Goal: Task Accomplishment & Management: Use online tool/utility

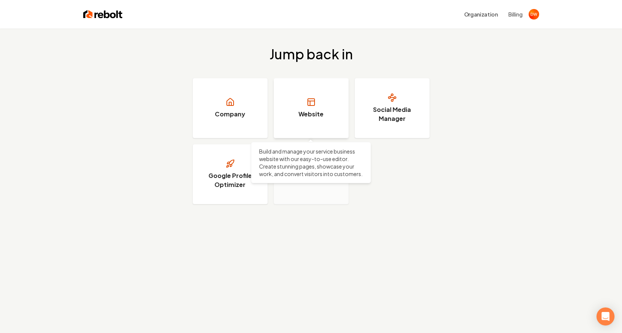
click at [309, 96] on link "Website" at bounding box center [311, 108] width 75 height 60
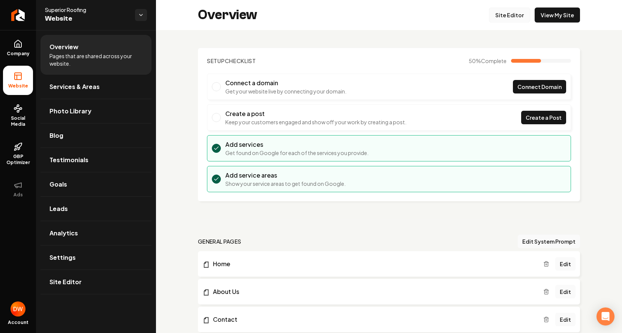
click at [504, 14] on link "Site Editor" at bounding box center [509, 14] width 41 height 15
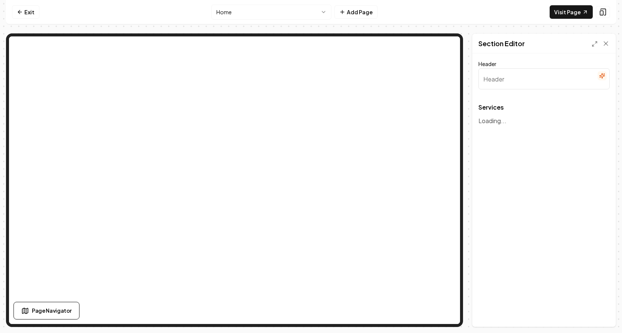
type input "Our Roofing Solutions"
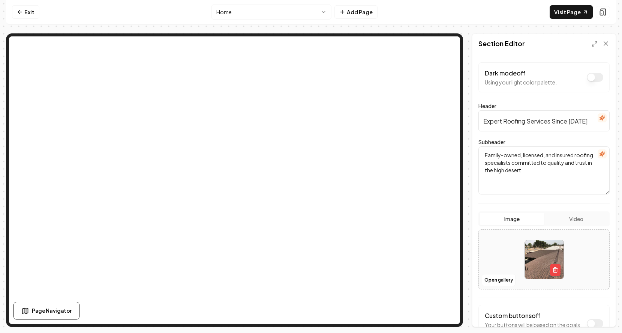
click at [593, 79] on button "Dark mode off" at bounding box center [595, 77] width 16 height 9
click at [590, 77] on button "Dark mode on" at bounding box center [595, 77] width 16 height 9
click at [589, 77] on button "Dark mode off" at bounding box center [595, 77] width 16 height 9
click at [589, 77] on button "Dark mode on" at bounding box center [595, 77] width 16 height 9
click at [589, 77] on button "Dark mode off" at bounding box center [595, 77] width 16 height 9
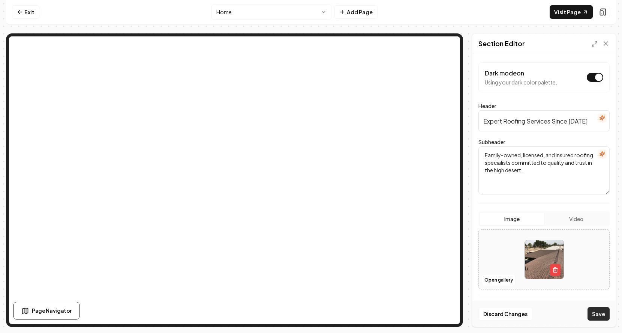
click at [598, 314] on button "Save" at bounding box center [599, 313] width 22 height 13
click at [594, 75] on button "Dark mode on" at bounding box center [595, 77] width 16 height 9
click at [602, 312] on button "Save" at bounding box center [599, 313] width 22 height 13
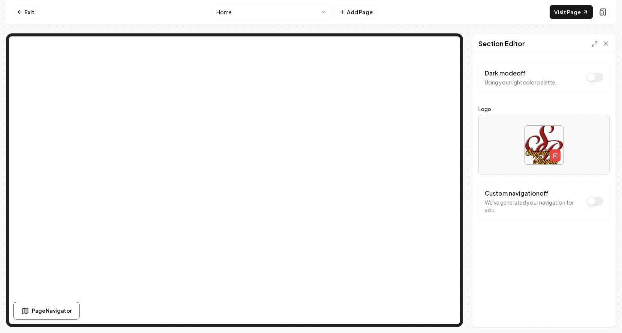
click at [484, 237] on div "Dark mode off Using your light color palette. Logo Custom navigation off We've …" at bounding box center [543, 189] width 143 height 273
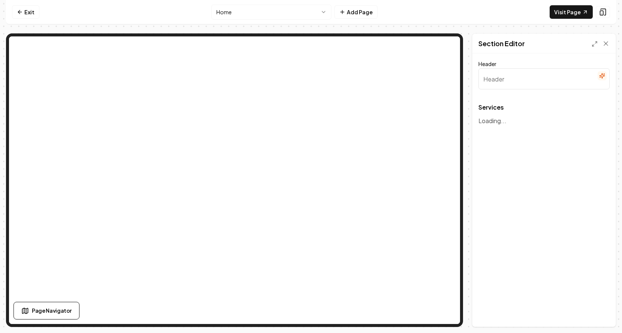
type input "Our Roofing Solutions"
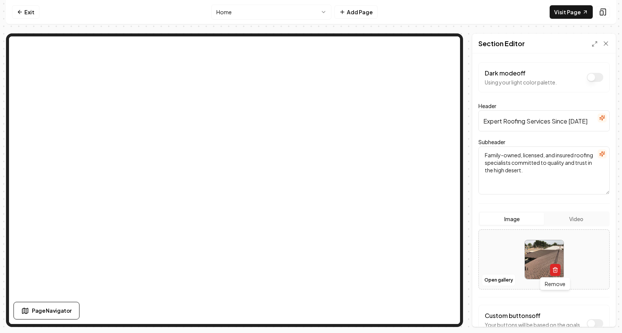
click at [555, 270] on line "button" at bounding box center [555, 269] width 0 height 1
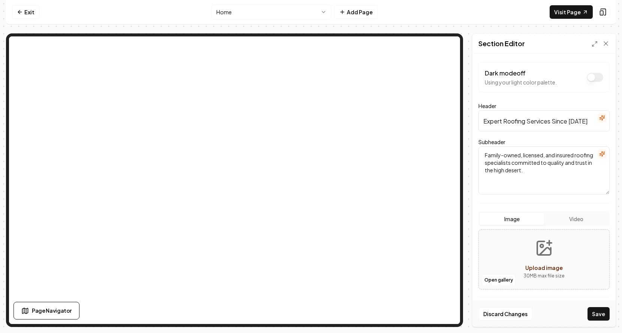
click at [554, 270] on span "Upload image" at bounding box center [543, 267] width 37 height 7
click at [542, 247] on circle "Upload image" at bounding box center [541, 245] width 3 height 3
click at [543, 247] on circle "Upload image" at bounding box center [541, 245] width 3 height 3
type input "**********"
click at [492, 280] on button "Open gallery" at bounding box center [499, 280] width 34 height 12
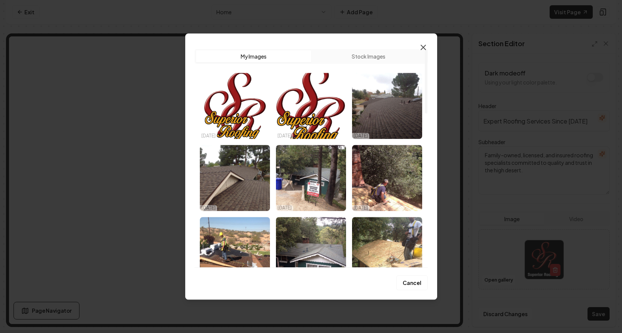
click at [423, 48] on icon "button" at bounding box center [423, 47] width 9 height 9
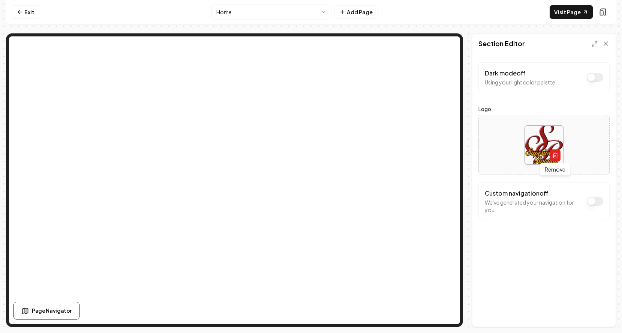
click at [556, 154] on icon "button" at bounding box center [555, 155] width 6 height 6
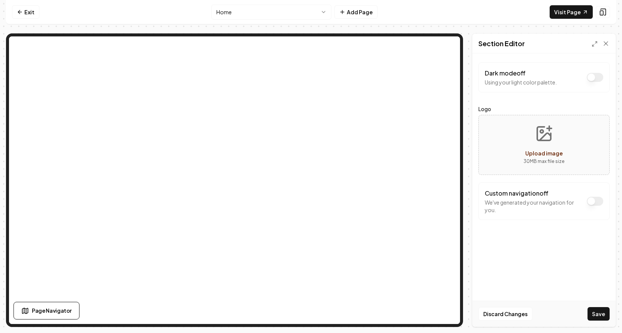
click at [553, 156] on div "Upload image" at bounding box center [543, 152] width 37 height 9
type input "**********"
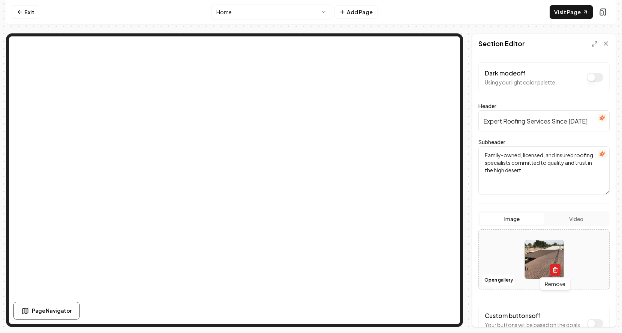
click at [556, 270] on icon "button" at bounding box center [555, 270] width 6 height 6
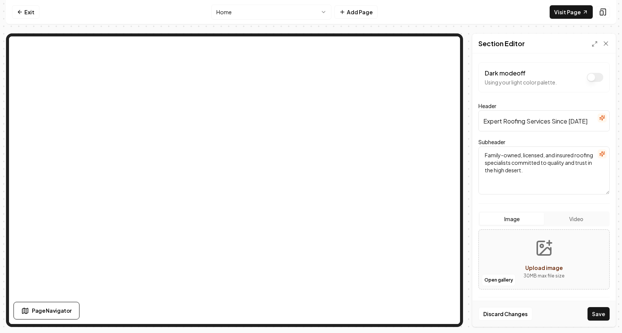
click at [555, 262] on button "Upload image 30 MB max file size" at bounding box center [543, 259] width 53 height 52
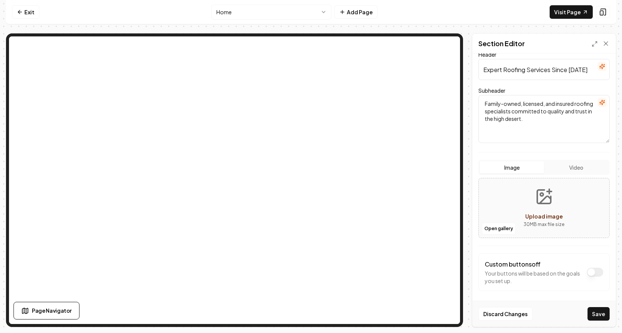
scroll to position [55, 0]
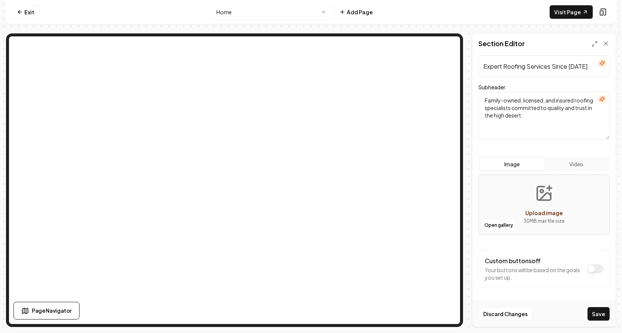
click at [548, 196] on icon "Upload image" at bounding box center [544, 193] width 18 height 18
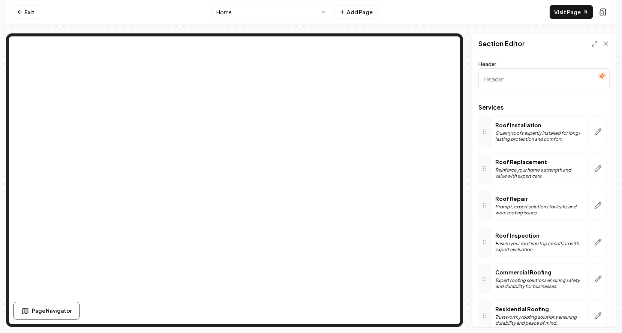
type input "Our Roofing Solutions"
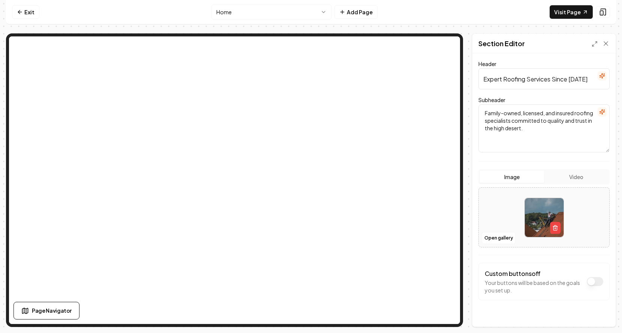
scroll to position [40, 0]
